Goal: Navigation & Orientation: Find specific page/section

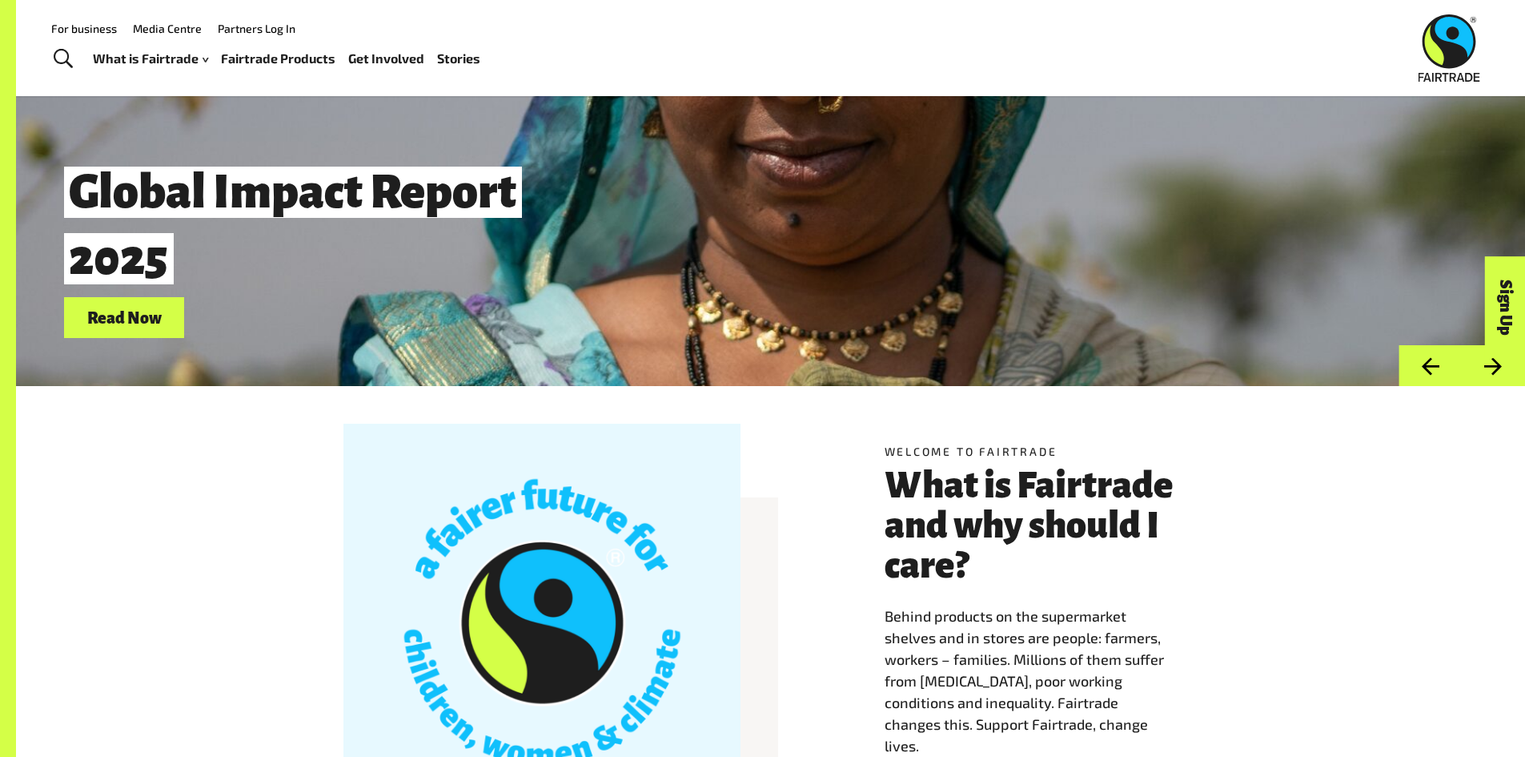
scroll to position [80, 0]
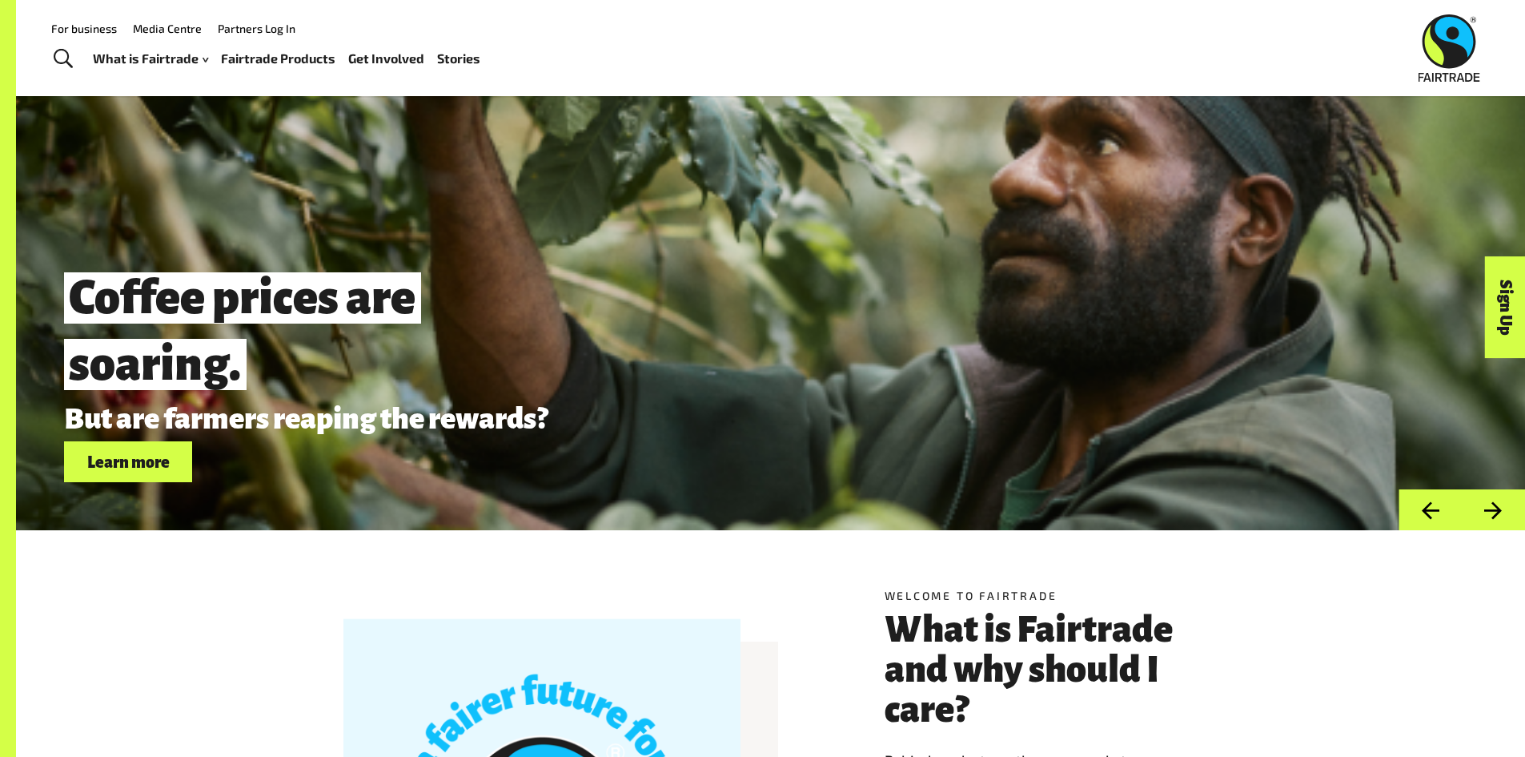
click at [295, 58] on link "Fairtrade Products" at bounding box center [278, 58] width 115 height 23
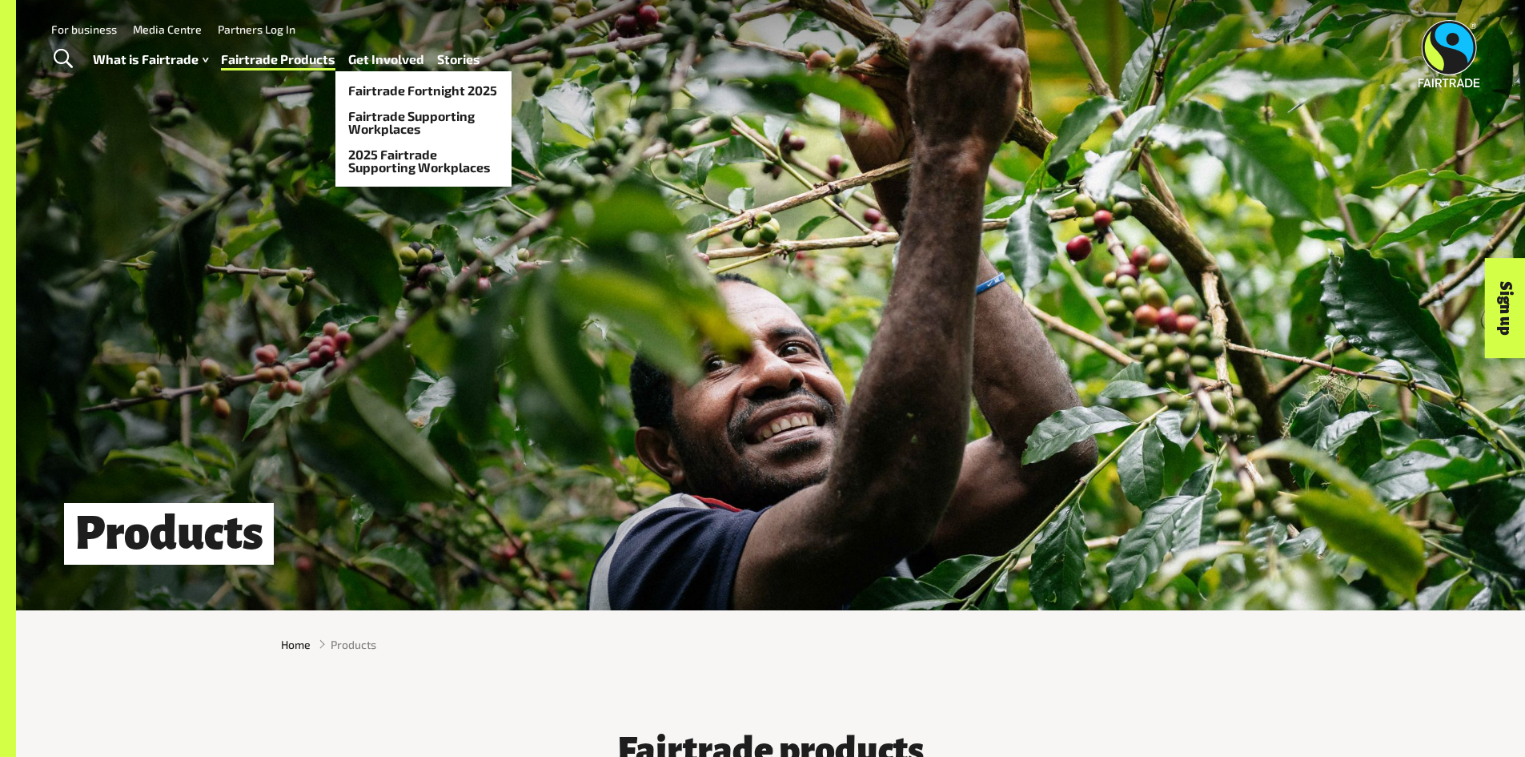
click at [380, 60] on link "Get Involved" at bounding box center [386, 59] width 76 height 23
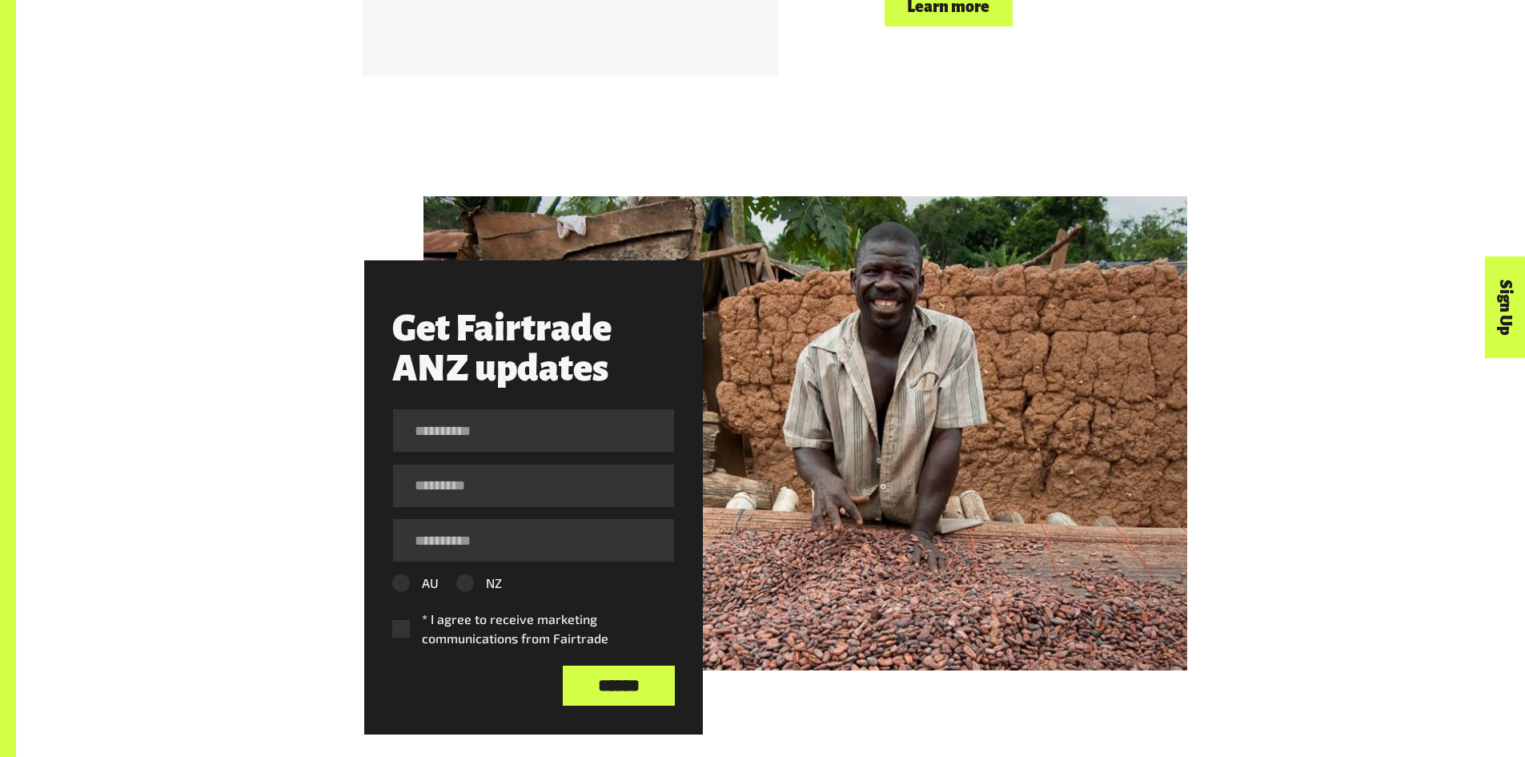
scroll to position [2242, 0]
